Goal: Transaction & Acquisition: Purchase product/service

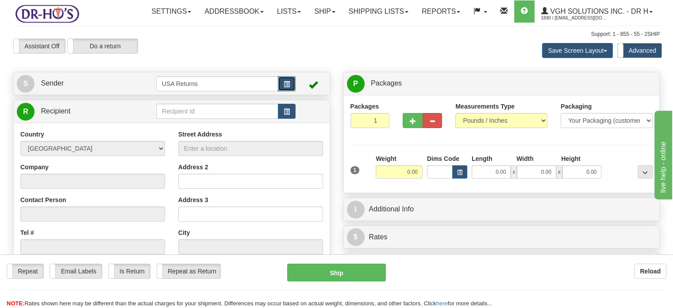
click at [285, 87] on span "button" at bounding box center [287, 84] width 6 height 6
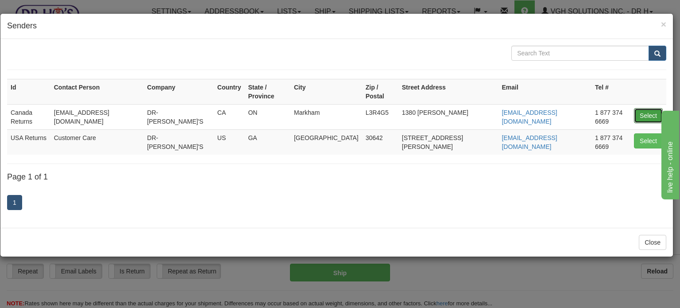
drag, startPoint x: 653, startPoint y: 106, endPoint x: 641, endPoint y: 115, distance: 15.2
click at [653, 108] on button "Select" at bounding box center [648, 115] width 29 height 15
type input "Canada Returns"
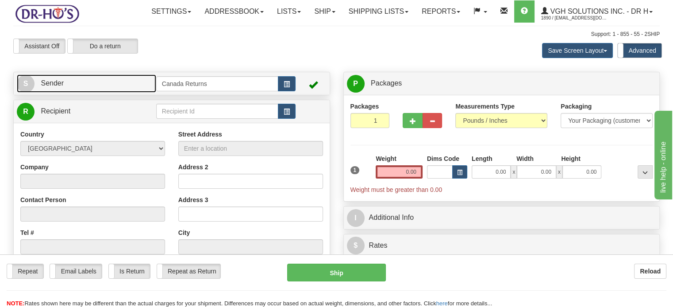
click at [113, 93] on link "S Sender" at bounding box center [86, 83] width 139 height 18
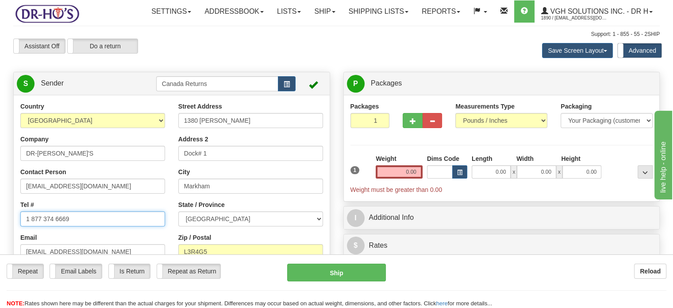
drag, startPoint x: 81, startPoint y: 239, endPoint x: 0, endPoint y: 232, distance: 81.8
paste input "9053722615"
type input "19053722615"
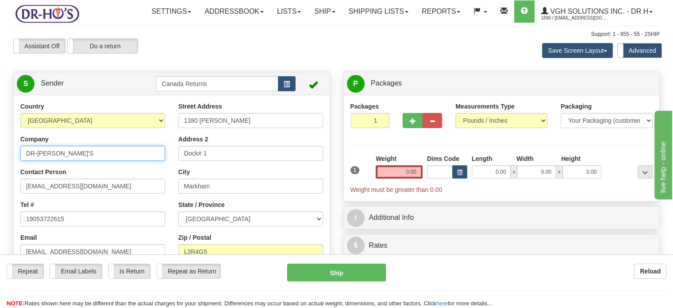
drag, startPoint x: 93, startPoint y: 170, endPoint x: 0, endPoint y: 162, distance: 93.7
type input "[PERSON_NAME]"
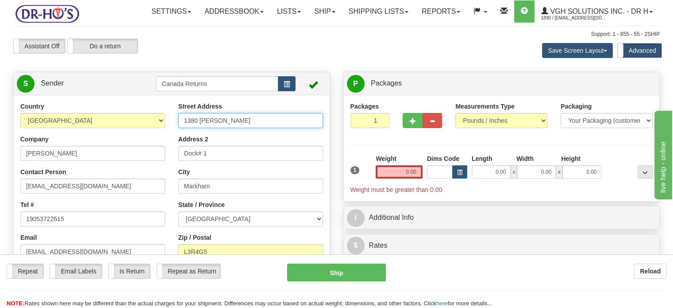
drag, startPoint x: 232, startPoint y: 140, endPoint x: 139, endPoint y: 133, distance: 92.8
click at [142, 133] on div "Country [GEOGRAPHIC_DATA] [GEOGRAPHIC_DATA] [GEOGRAPHIC_DATA] [GEOGRAPHIC_DATA]…" at bounding box center [172, 224] width 316 height 245
paste input "[STREET_ADDRESS]"
drag, startPoint x: 214, startPoint y: 139, endPoint x: 336, endPoint y: 141, distance: 122.2
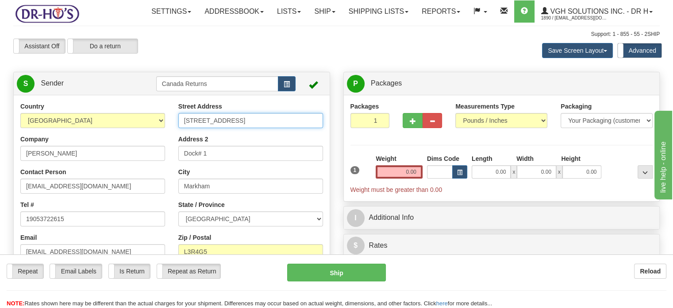
click at [336, 72] on div "Create a label for the return Create Pickup Without Label S Sender" at bounding box center [337, 72] width 660 height 0
type input "[STREET_ADDRESS]"
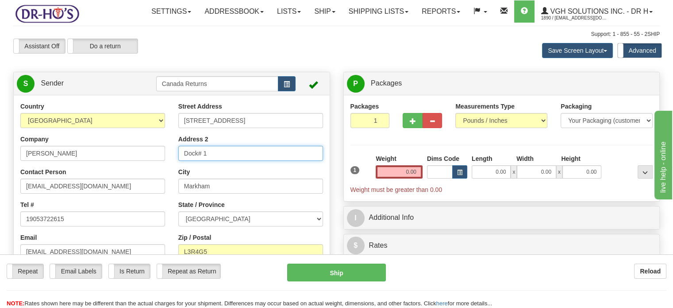
drag, startPoint x: 216, startPoint y: 172, endPoint x: 78, endPoint y: 168, distance: 138.6
click at [164, 169] on div "Country [GEOGRAPHIC_DATA] [GEOGRAPHIC_DATA] [GEOGRAPHIC_DATA] [GEOGRAPHIC_DATA]…" at bounding box center [172, 224] width 316 height 245
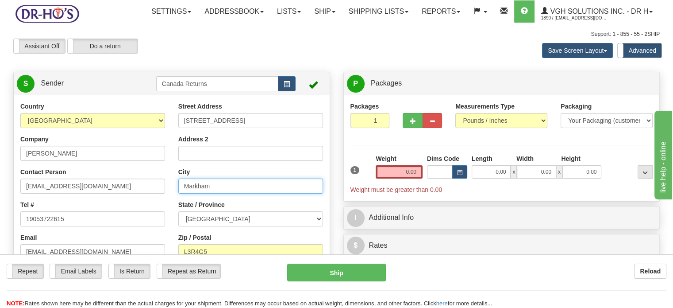
drag, startPoint x: 233, startPoint y: 208, endPoint x: 167, endPoint y: 202, distance: 66.2
click at [168, 202] on div "Country [GEOGRAPHIC_DATA] [GEOGRAPHIC_DATA] [GEOGRAPHIC_DATA] [GEOGRAPHIC_DATA]…" at bounding box center [172, 224] width 316 height 245
paste input "[GEOGRAPHIC_DATA], [GEOGRAPHIC_DATA], L1A2M5 [GEOGRAPHIC_DATA]"
drag, startPoint x: 211, startPoint y: 205, endPoint x: 299, endPoint y: 205, distance: 88.1
click at [299, 193] on input "[GEOGRAPHIC_DATA], [GEOGRAPHIC_DATA], L1A2M5 [GEOGRAPHIC_DATA]" at bounding box center [250, 185] width 145 height 15
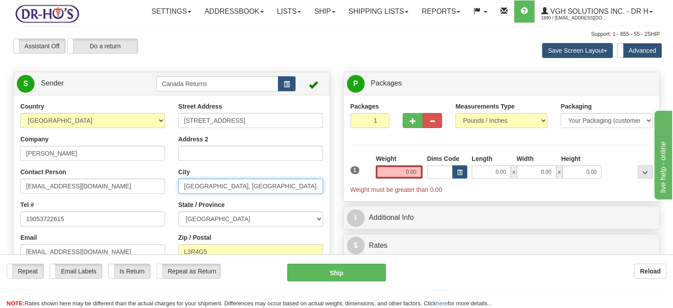
click at [299, 193] on input "[GEOGRAPHIC_DATA], [GEOGRAPHIC_DATA], L1A2M5 [GEOGRAPHIC_DATA]" at bounding box center [250, 185] width 145 height 15
drag, startPoint x: 213, startPoint y: 207, endPoint x: 302, endPoint y: 207, distance: 88.5
click at [302, 193] on input "[GEOGRAPHIC_DATA], [GEOGRAPHIC_DATA], L1A2M5 [GEOGRAPHIC_DATA]" at bounding box center [250, 185] width 145 height 15
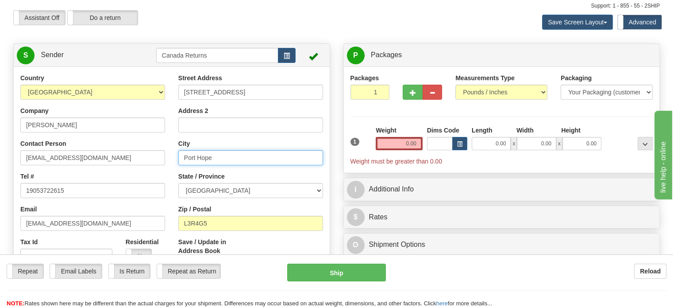
scroll to position [44, 0]
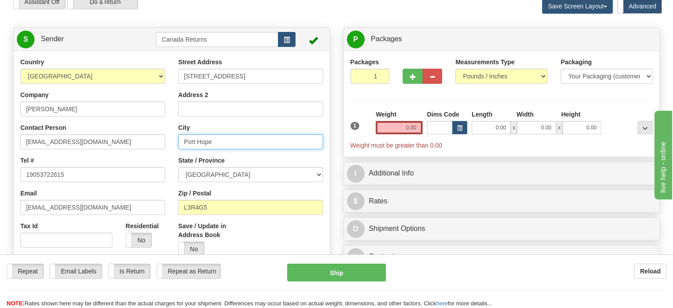
type input "Port Hope"
drag, startPoint x: 234, startPoint y: 237, endPoint x: 193, endPoint y: 229, distance: 41.9
click at [193, 229] on div "Street Address [STREET_ADDRESS] Address 2 City [GEOGRAPHIC_DATA] State / Provin…" at bounding box center [251, 160] width 158 height 205
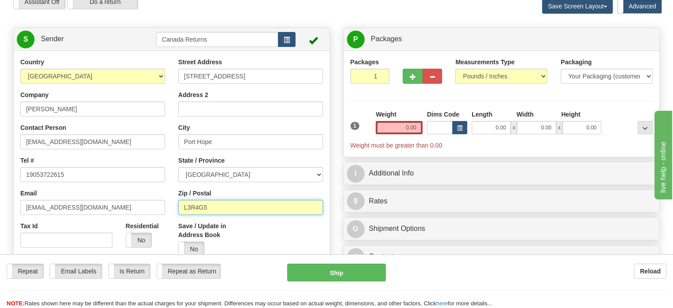
click at [204, 215] on input "L3R4G5" at bounding box center [250, 207] width 145 height 15
paste input ", [GEOGRAPHIC_DATA], L1A2M5 [GEOGRAPHIC_DATA]"
drag, startPoint x: 211, startPoint y: 225, endPoint x: 158, endPoint y: 224, distance: 52.2
click at [158, 224] on div "Country [GEOGRAPHIC_DATA] [GEOGRAPHIC_DATA] [GEOGRAPHIC_DATA] [GEOGRAPHIC_DATA]…" at bounding box center [172, 180] width 316 height 245
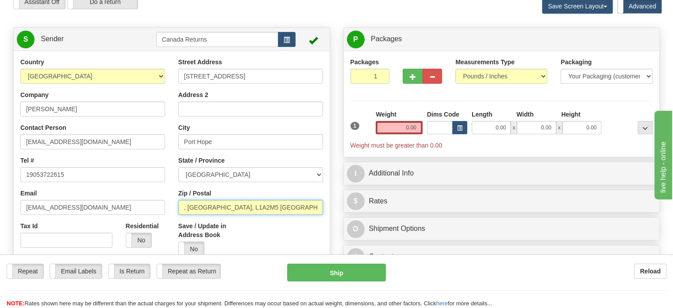
type input ", [GEOGRAPHIC_DATA], L1A2M5 [GEOGRAPHIC_DATA]"
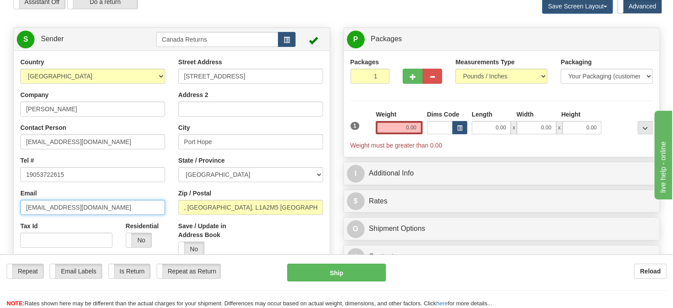
click at [155, 215] on input "[EMAIL_ADDRESS][DOMAIN_NAME]" at bounding box center [92, 207] width 145 height 15
type input "[EMAIL_ADDRESS][DOMAIN_NAME]"
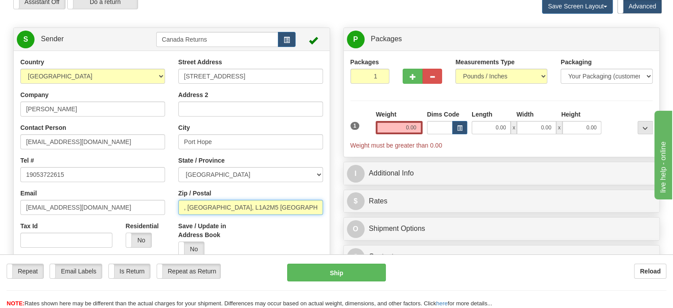
click at [189, 215] on input ", [GEOGRAPHIC_DATA], L1A2M5 [GEOGRAPHIC_DATA]" at bounding box center [250, 207] width 145 height 15
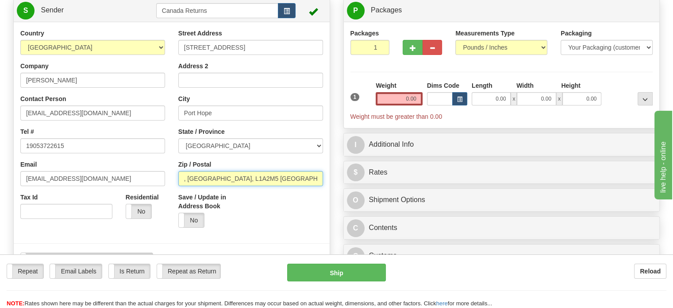
scroll to position [133, 0]
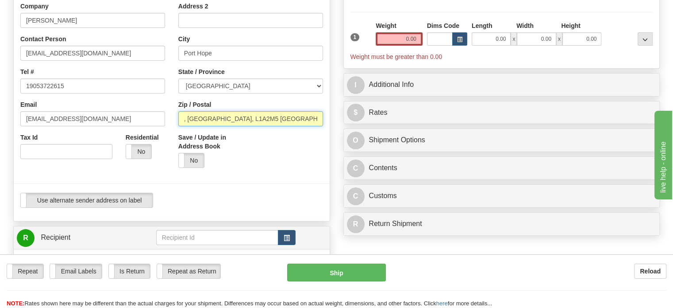
click at [211, 126] on input ", [GEOGRAPHIC_DATA], L1A2M5 [GEOGRAPHIC_DATA]" at bounding box center [250, 118] width 145 height 15
click at [283, 126] on input "L1A2M5 [GEOGRAPHIC_DATA]" at bounding box center [250, 118] width 145 height 15
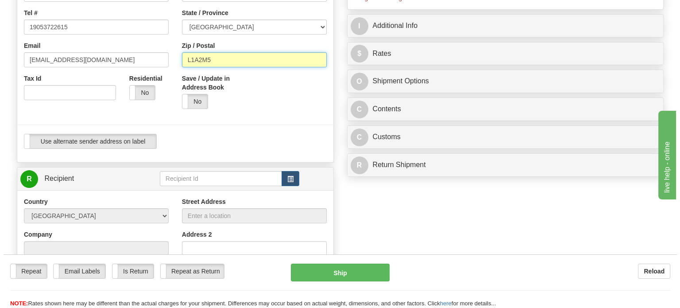
scroll to position [266, 0]
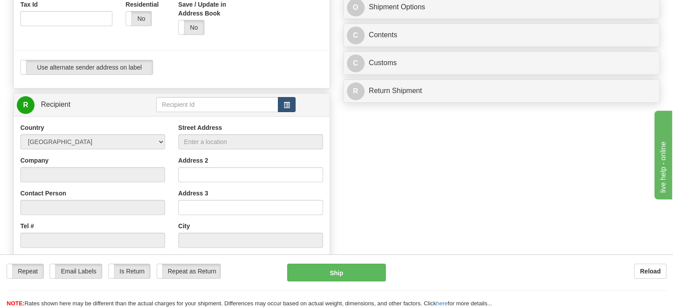
type input "L1A2M5"
click at [278, 112] on button "button" at bounding box center [287, 104] width 18 height 15
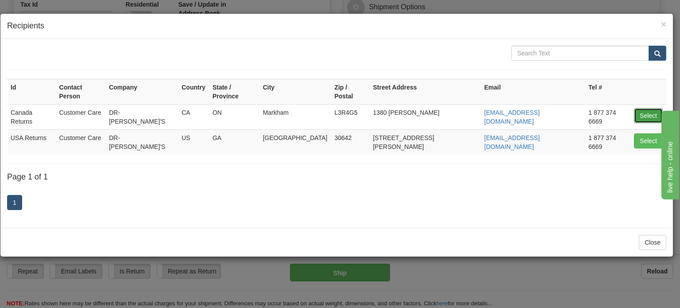
click at [650, 108] on button "Select" at bounding box center [648, 115] width 29 height 15
type input "Canada Returns"
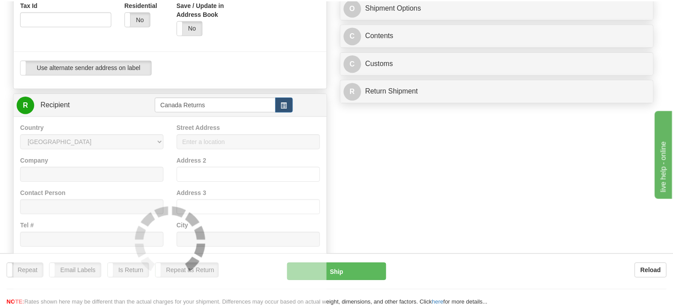
scroll to position [39, 0]
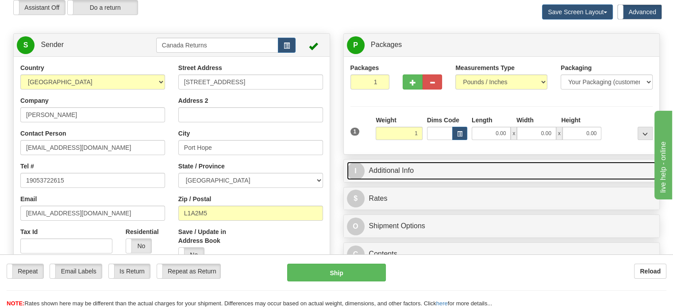
type input "1.00"
click at [438, 180] on link "I Additional Info" at bounding box center [502, 171] width 310 height 18
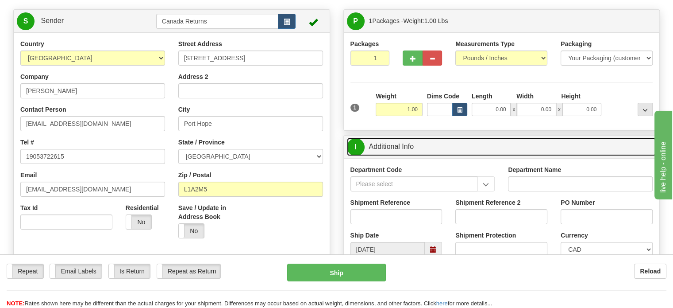
scroll to position [127, 0]
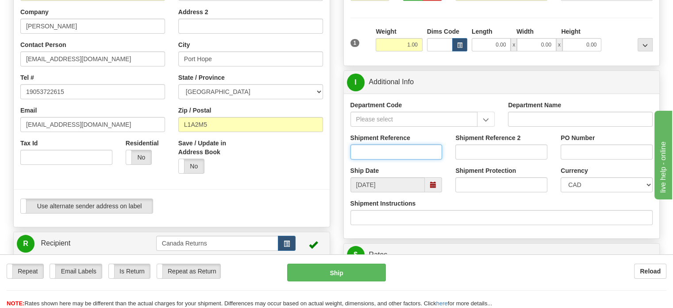
click at [379, 159] on input "Shipment Reference" at bounding box center [397, 151] width 92 height 15
paste input "1163137"
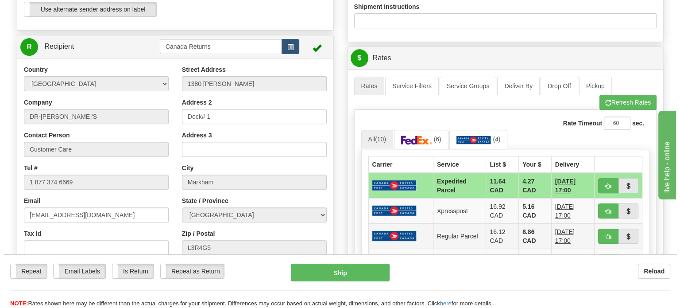
scroll to position [393, 0]
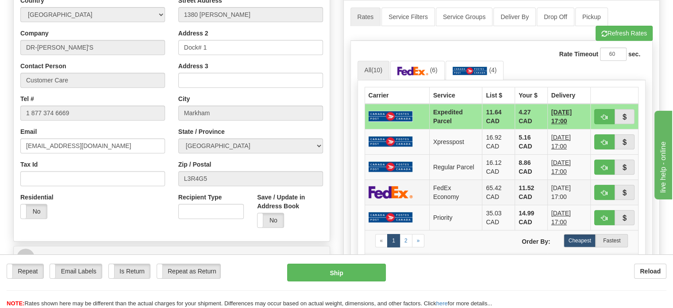
type input "1163137"
click at [392, 198] on img at bounding box center [391, 191] width 44 height 13
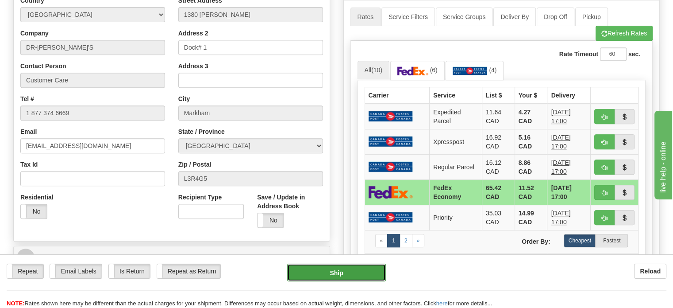
click at [339, 270] on button "Ship" at bounding box center [336, 272] width 99 height 18
type input "20"
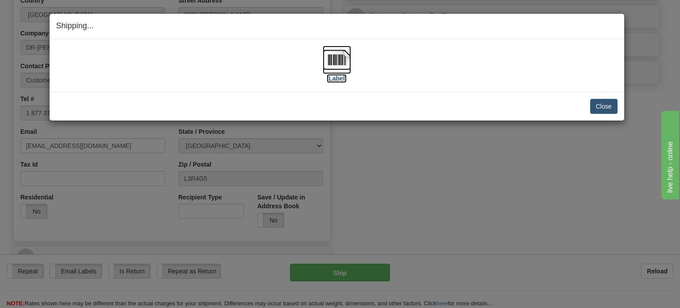
click at [340, 58] on img at bounding box center [337, 60] width 28 height 28
